Goal: Transaction & Acquisition: Book appointment/travel/reservation

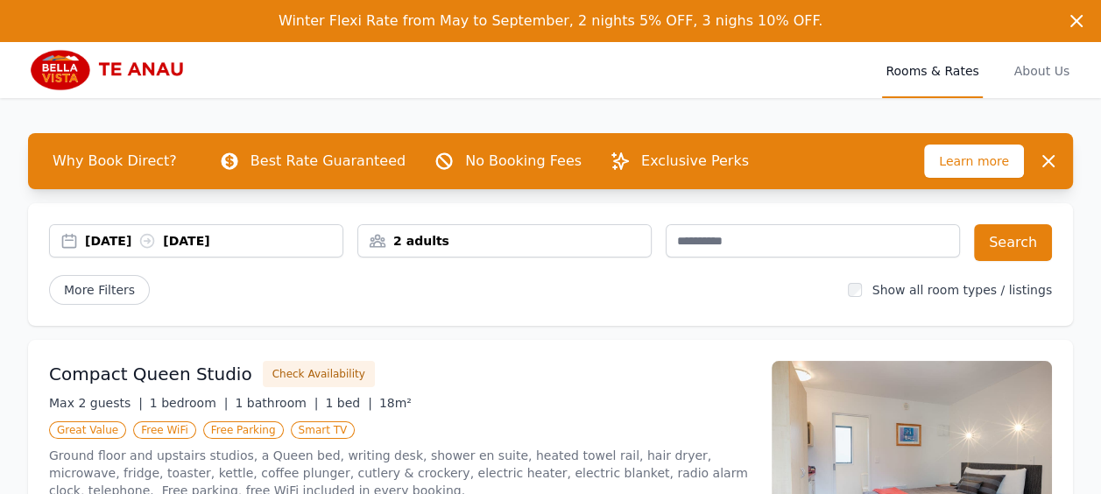
click at [67, 238] on div "[DATE] [DATE]" at bounding box center [196, 241] width 293 height 18
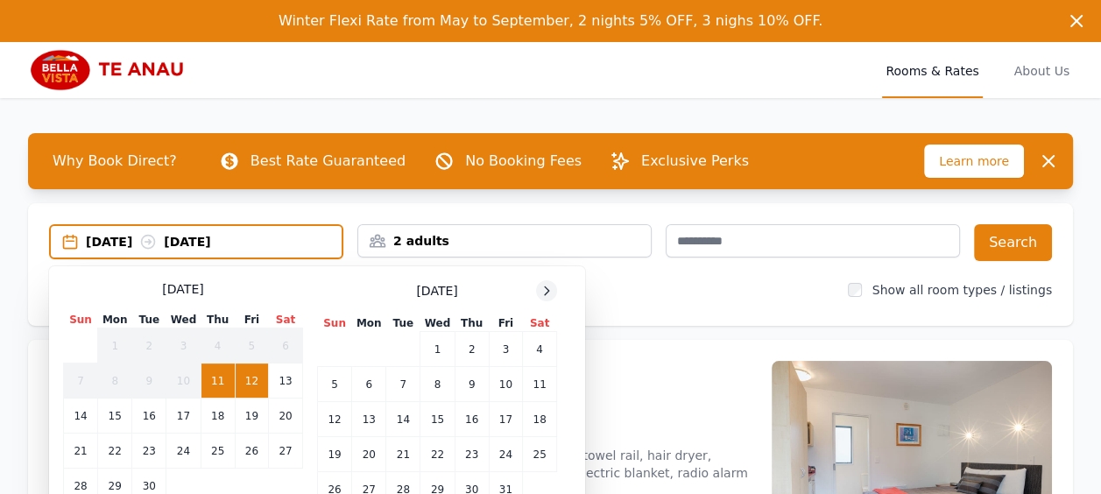
click at [546, 286] on icon at bounding box center [547, 291] width 14 height 14
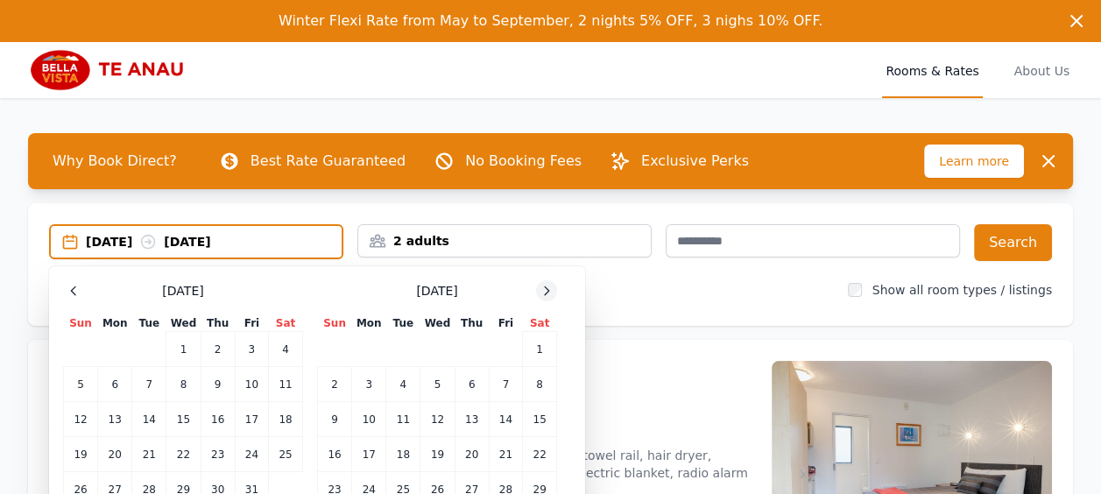
click at [546, 286] on icon at bounding box center [547, 291] width 14 height 14
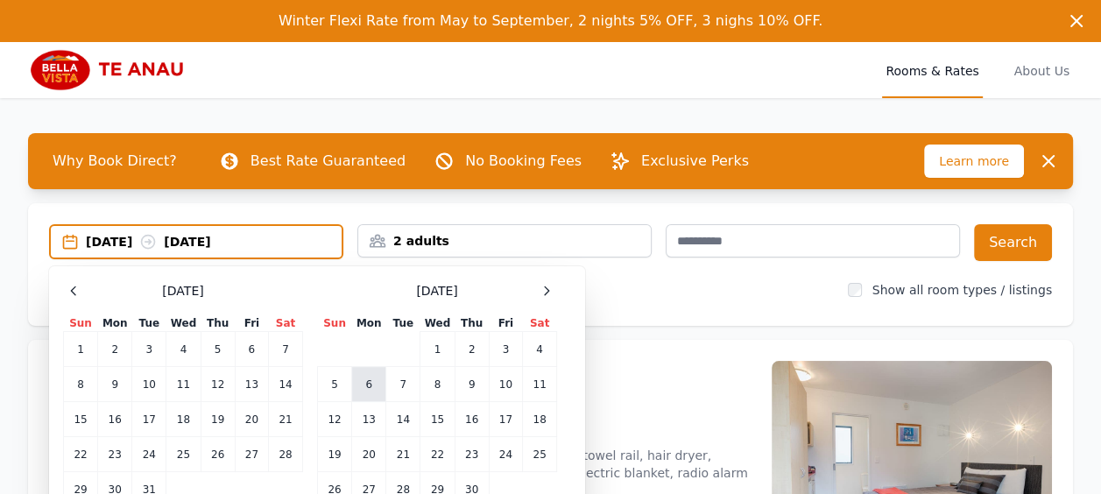
click at [366, 381] on td "6" at bounding box center [369, 384] width 34 height 35
click at [440, 381] on td "8" at bounding box center [437, 384] width 34 height 35
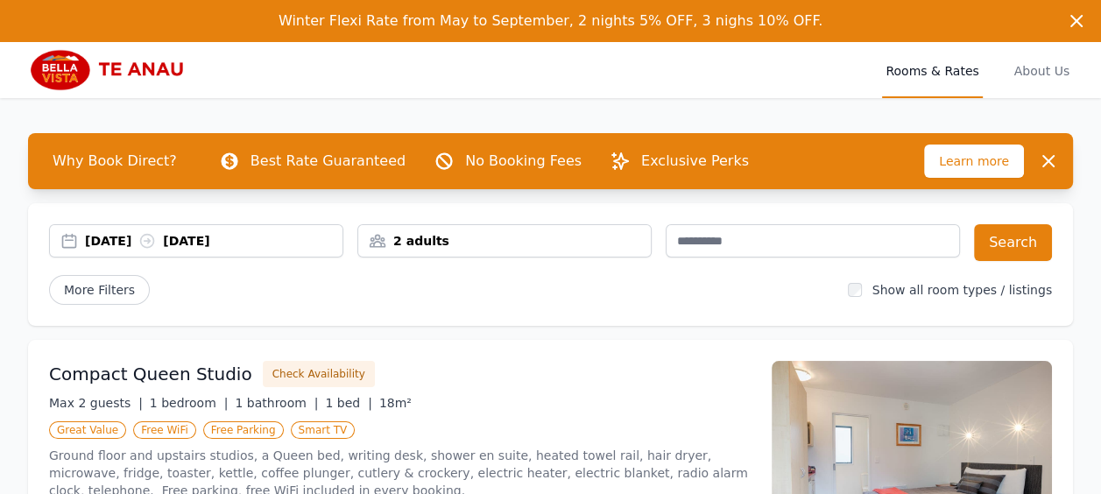
click at [538, 240] on div "2 adults" at bounding box center [504, 241] width 293 height 18
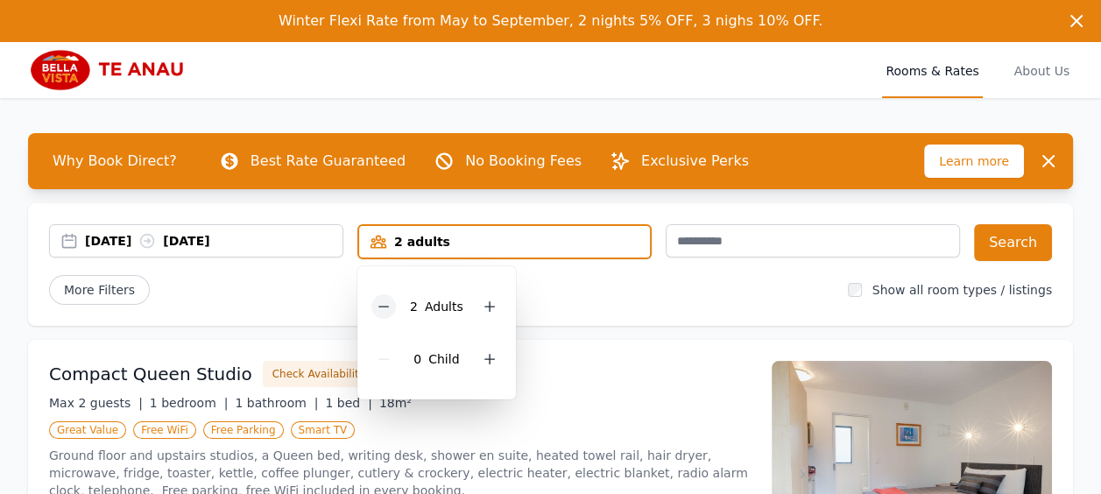
click at [385, 301] on icon at bounding box center [384, 307] width 14 height 14
click at [598, 297] on div "More Filters" at bounding box center [441, 290] width 785 height 30
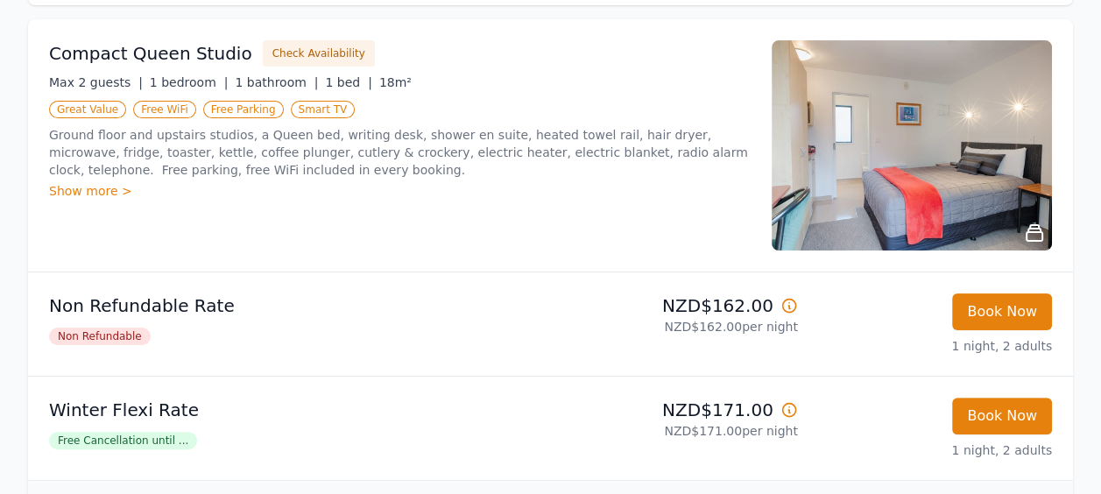
scroll to position [350, 0]
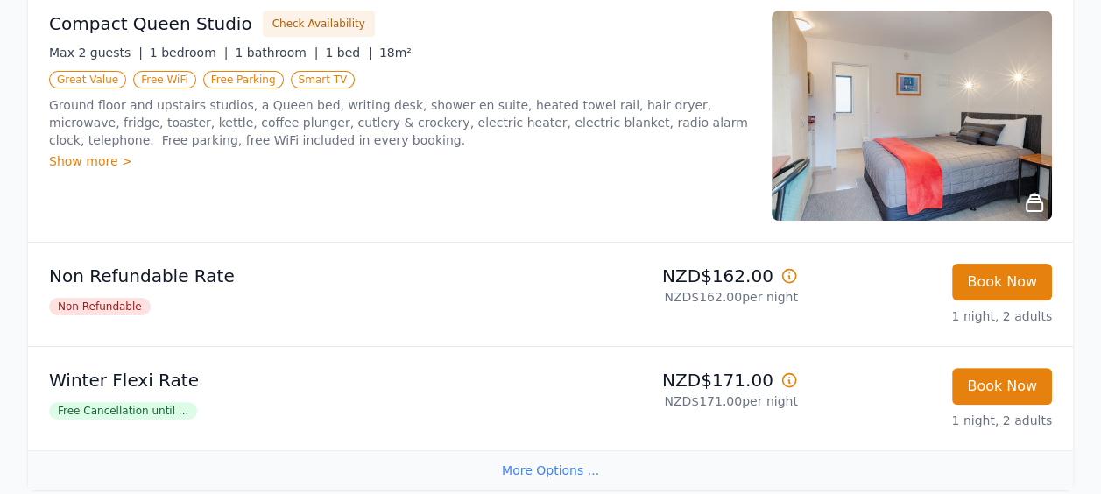
click at [787, 382] on icon at bounding box center [789, 380] width 18 height 18
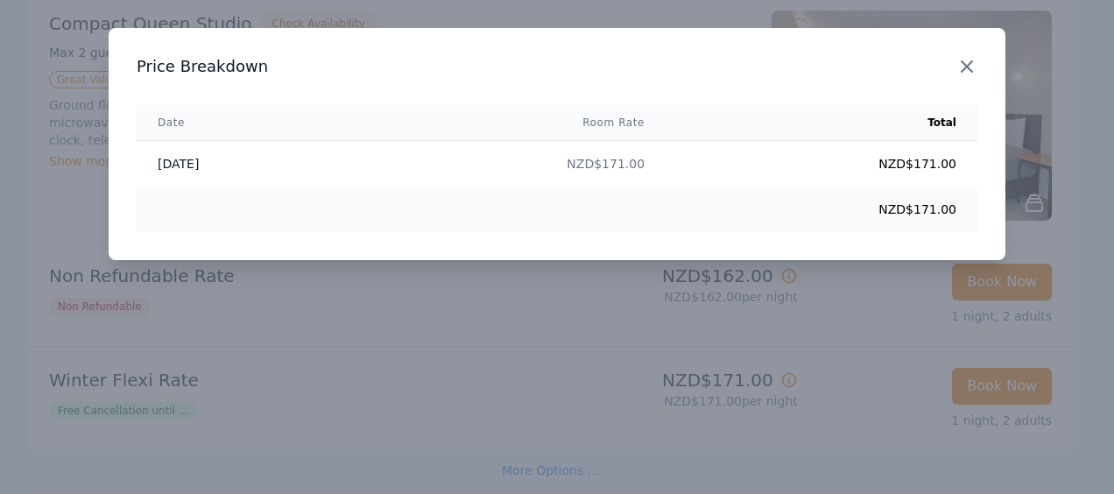
click at [970, 60] on icon "button" at bounding box center [966, 66] width 21 height 21
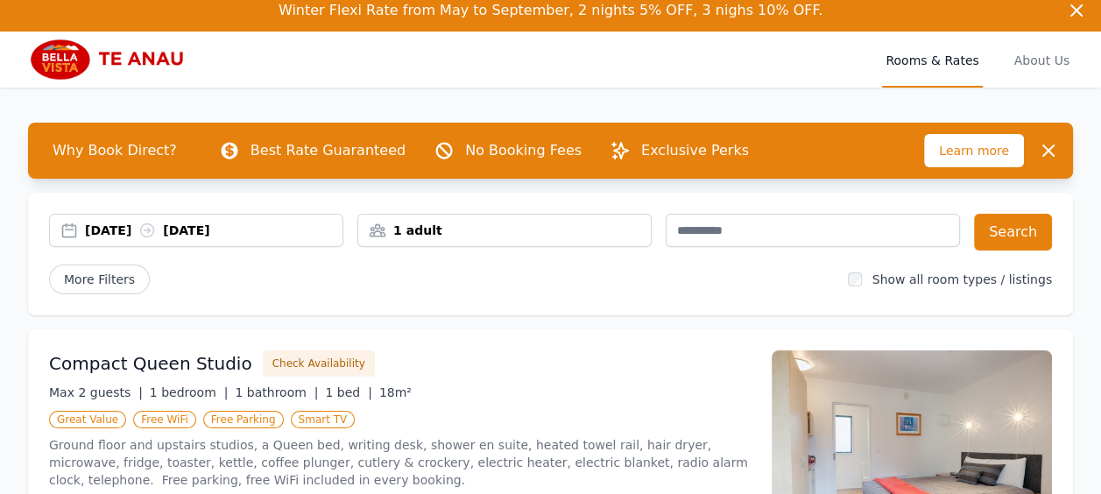
scroll to position [0, 0]
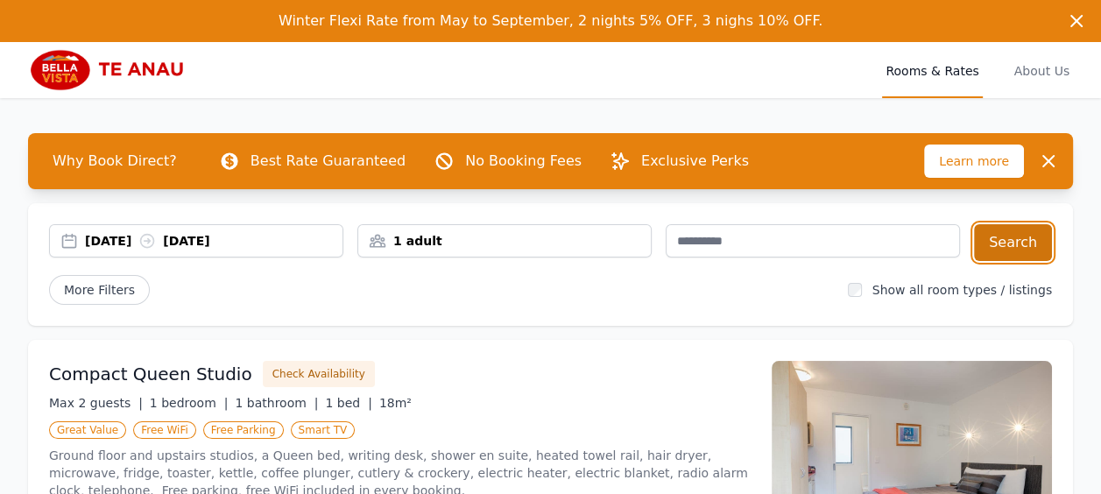
click at [1006, 241] on button "Search" at bounding box center [1013, 242] width 78 height 37
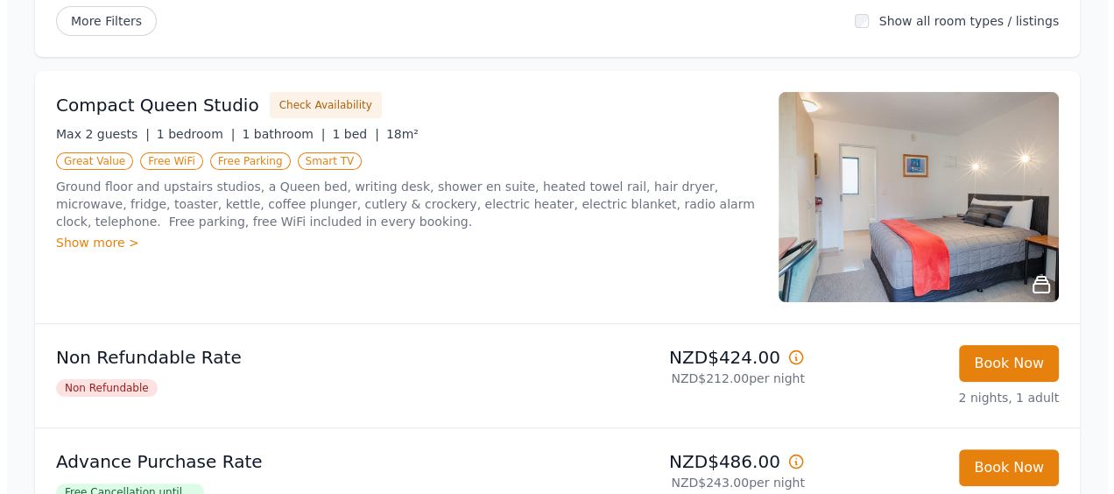
scroll to position [175, 0]
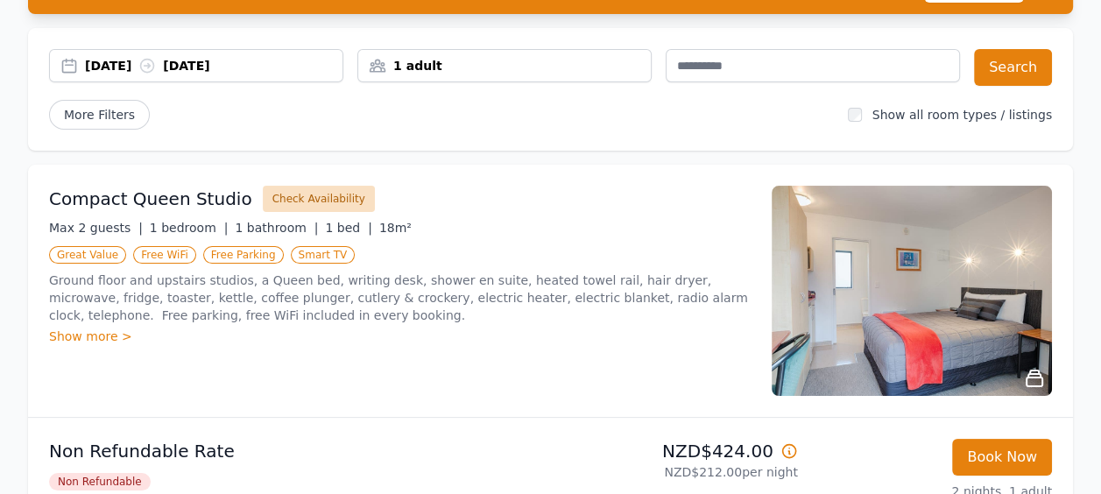
click at [294, 196] on button "Check Availability" at bounding box center [319, 199] width 112 height 26
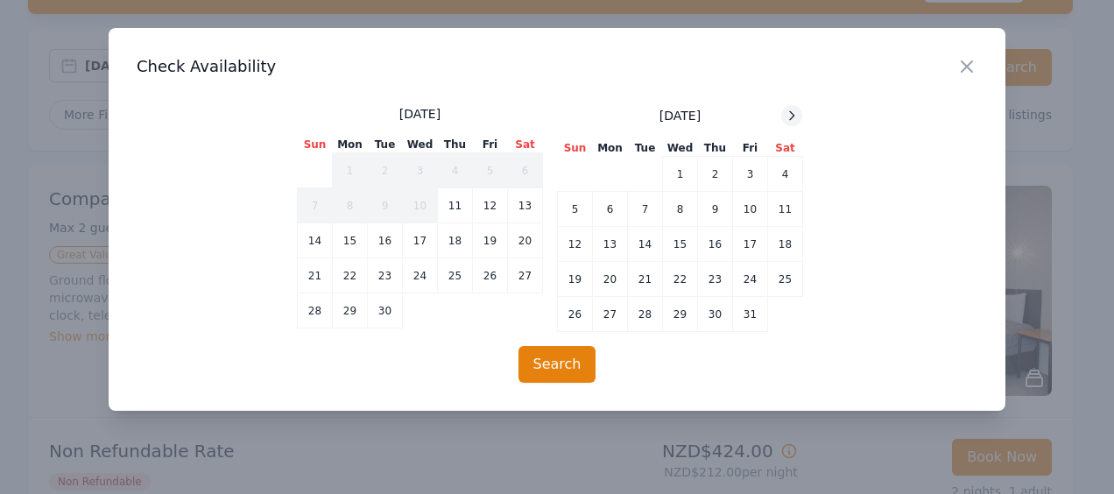
click at [793, 112] on icon at bounding box center [792, 116] width 14 height 14
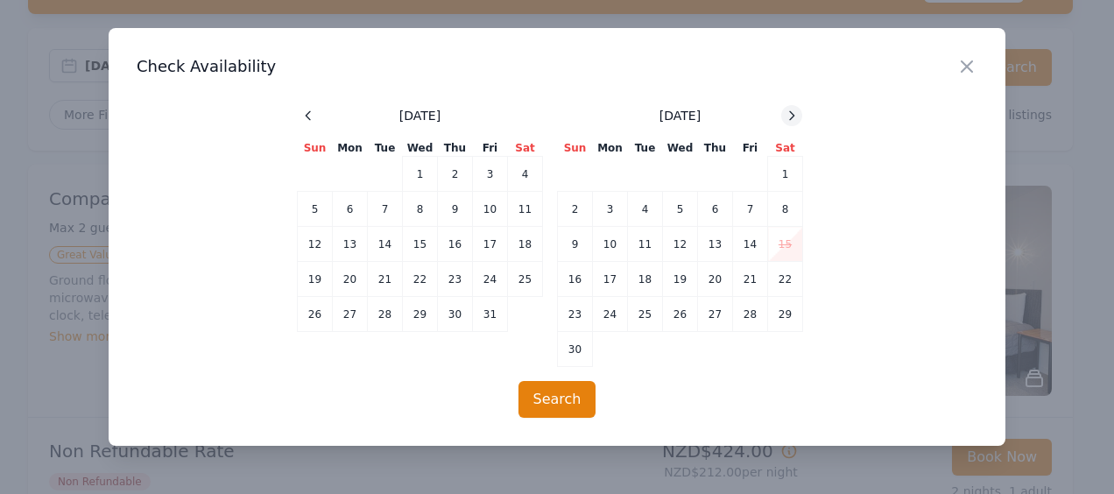
click at [793, 112] on icon at bounding box center [792, 116] width 14 height 14
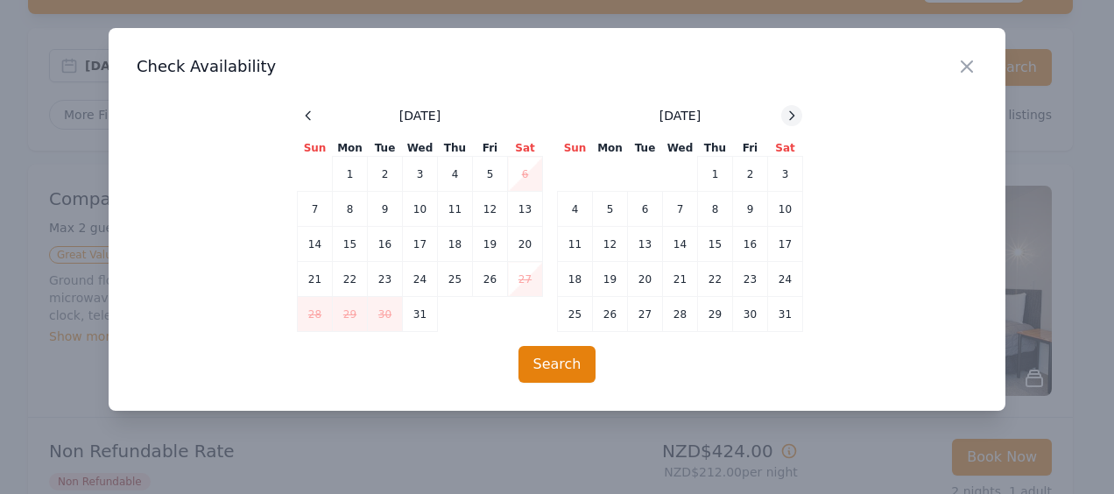
click at [793, 112] on icon at bounding box center [792, 116] width 14 height 14
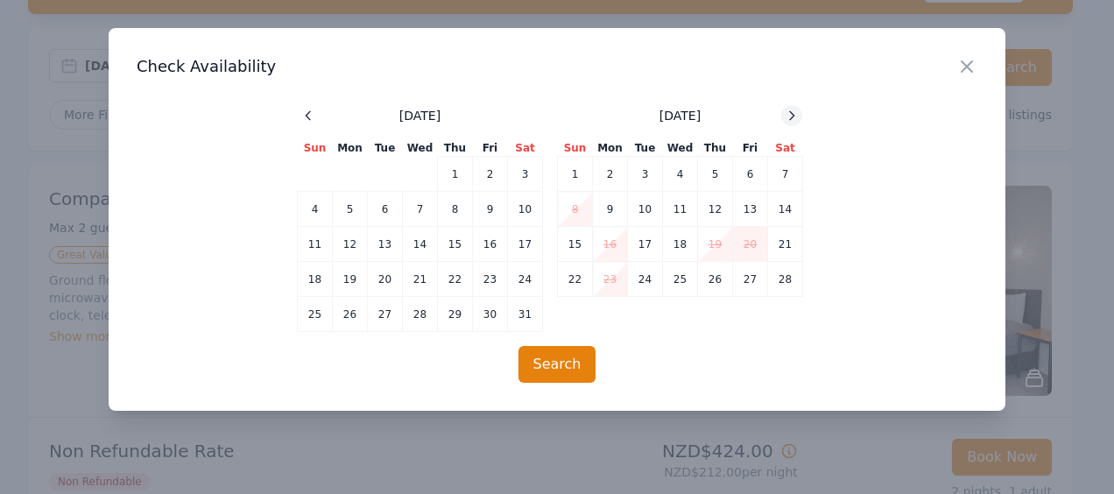
click at [793, 112] on icon at bounding box center [792, 116] width 14 height 14
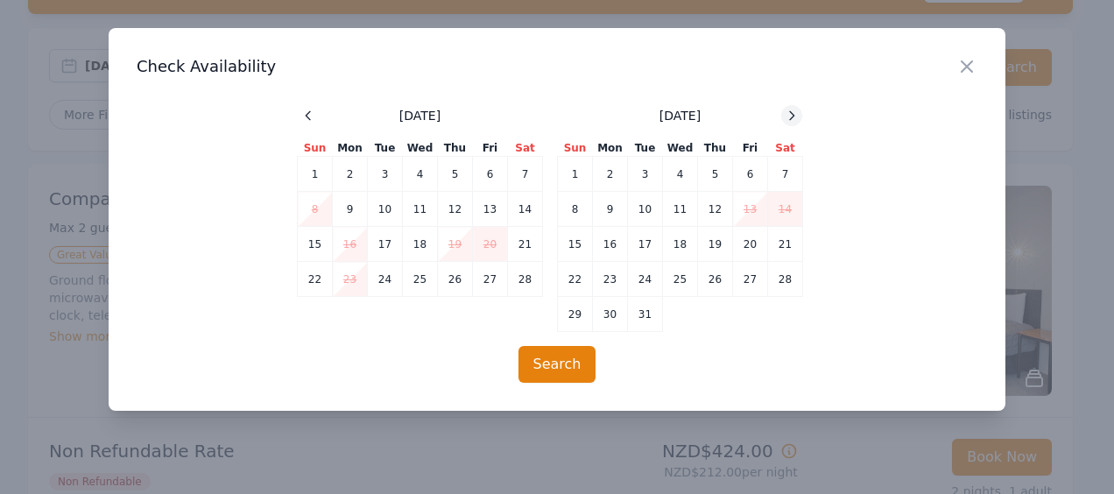
click at [793, 112] on icon at bounding box center [792, 116] width 14 height 14
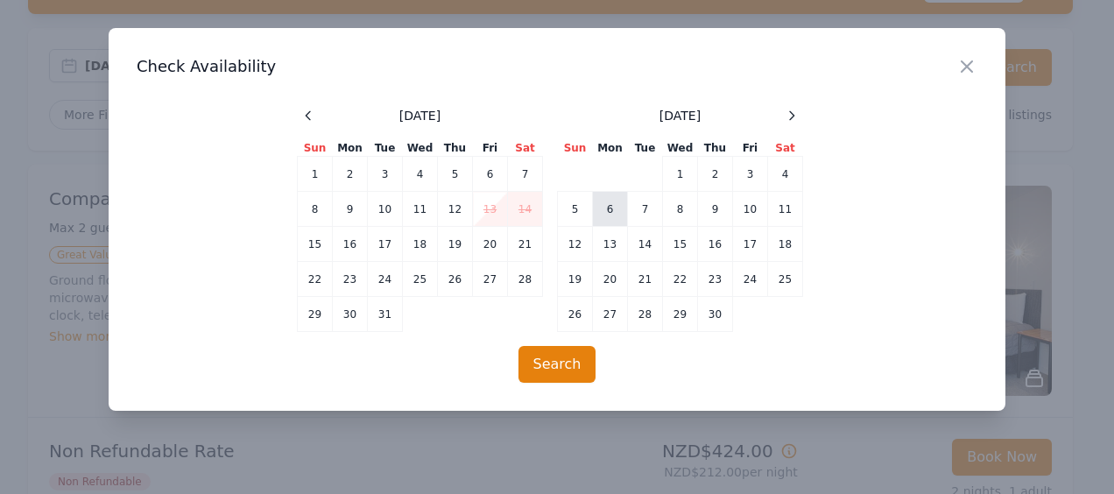
click at [607, 208] on td "6" at bounding box center [610, 209] width 35 height 35
click at [682, 205] on td "8" at bounding box center [680, 209] width 35 height 35
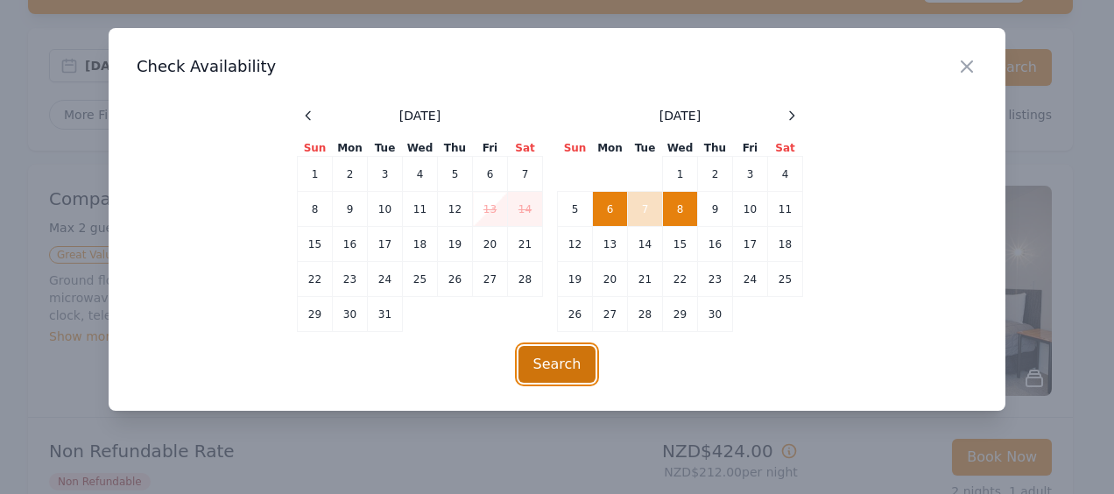
click at [557, 361] on button "Search" at bounding box center [558, 364] width 78 height 37
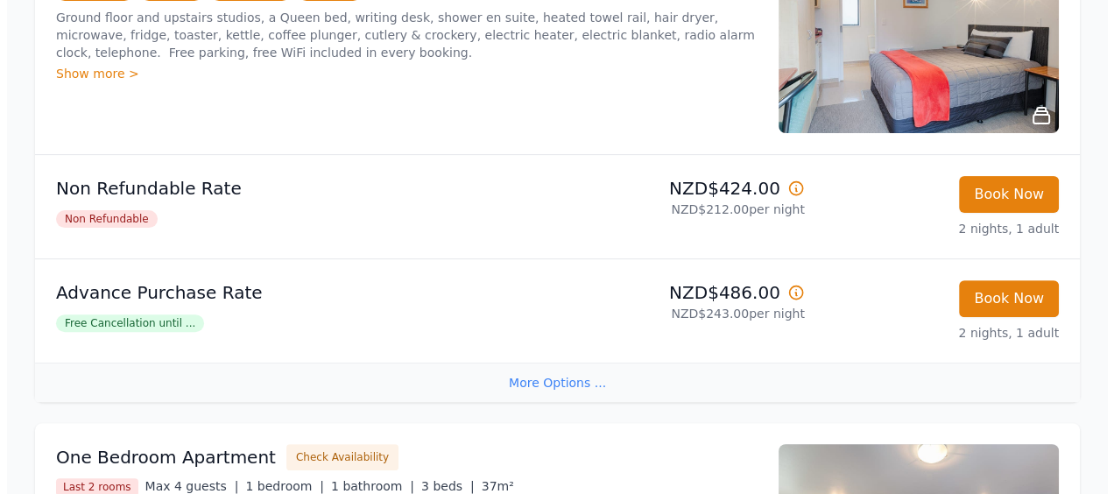
scroll to position [526, 0]
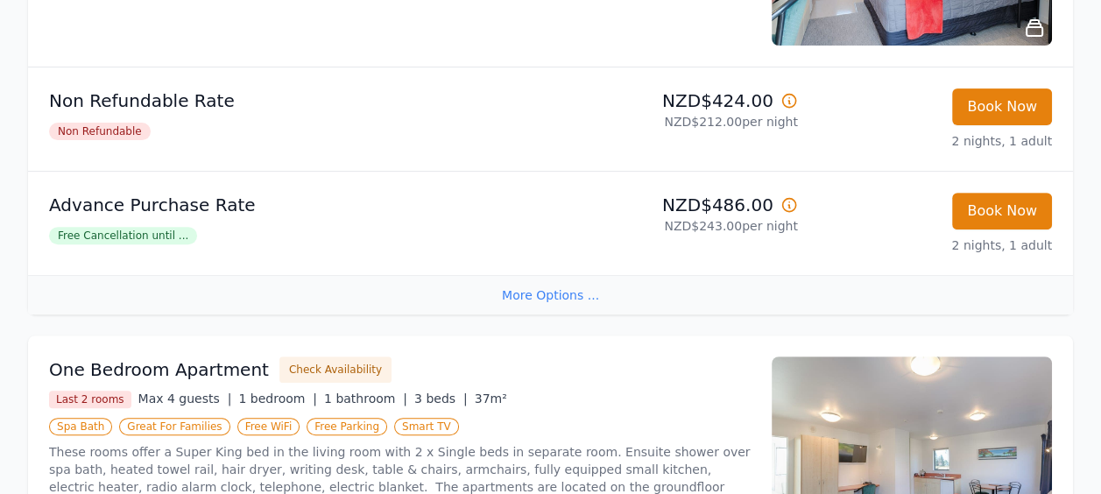
click at [157, 231] on span "Free Cancellation until ..." at bounding box center [123, 236] width 148 height 18
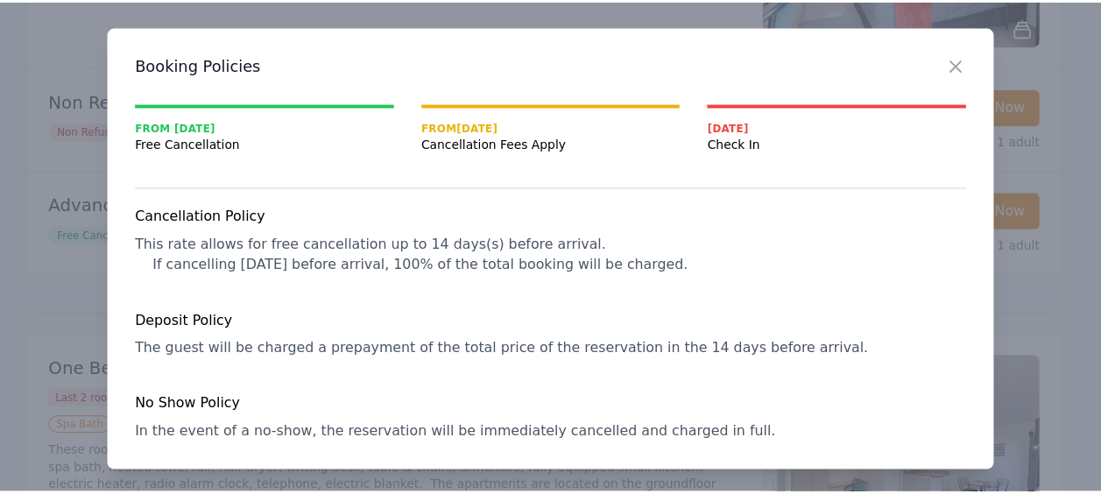
scroll to position [0, 0]
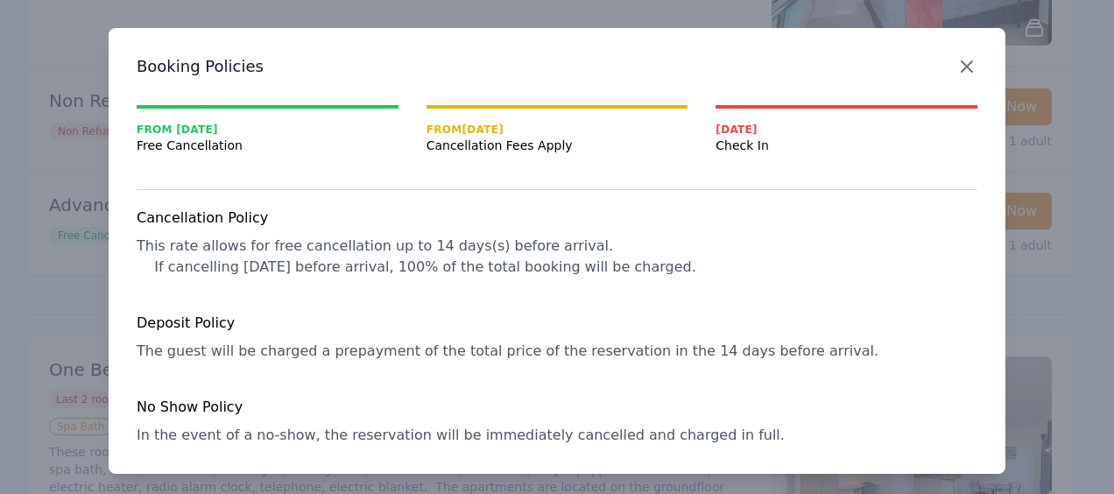
click at [956, 60] on icon "button" at bounding box center [966, 66] width 21 height 21
